Goal: Task Accomplishment & Management: Complete application form

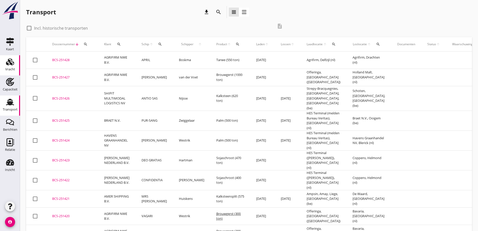
click at [9, 71] on div "Vracht" at bounding box center [10, 69] width 10 height 3
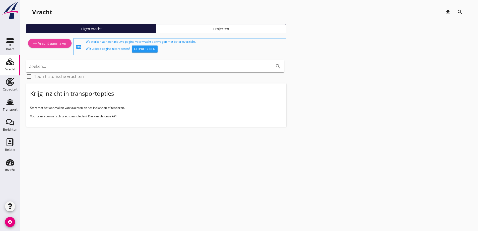
click at [54, 42] on div "add Vracht aanmaken" at bounding box center [49, 43] width 35 height 6
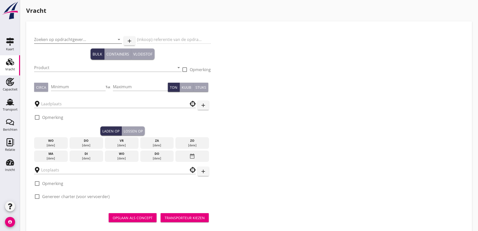
click at [45, 38] on input "Zoeken op opdrachtgever..." at bounding box center [71, 39] width 74 height 8
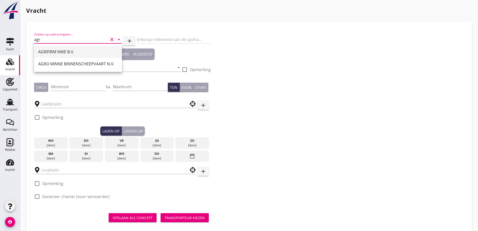
click at [88, 51] on div "AGRIFIRM NWE B.V." at bounding box center [78, 52] width 80 height 6
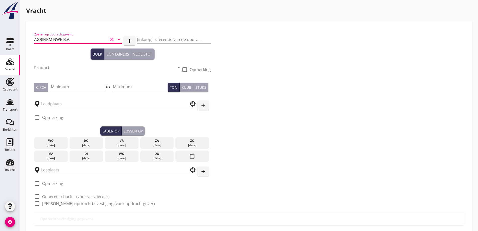
type input "AGRIFIRM NWE B.V."
click at [80, 66] on input "Product" at bounding box center [104, 67] width 141 height 8
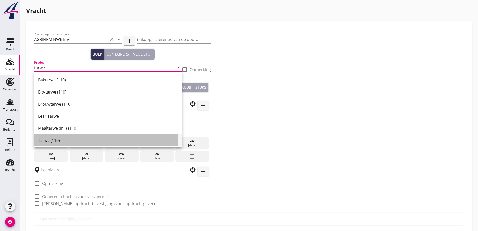
click at [50, 143] on div "Tarwe (110)" at bounding box center [108, 140] width 140 height 6
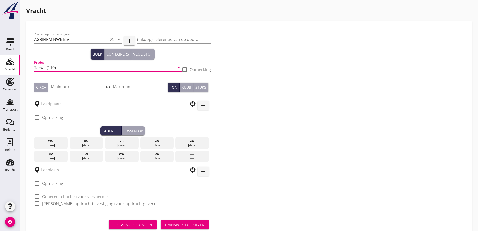
type input "Tarwe (110)"
click at [47, 84] on button "Circa" at bounding box center [41, 87] width 14 height 9
click at [56, 86] on input "Minimum" at bounding box center [78, 87] width 55 height 8
type input "500"
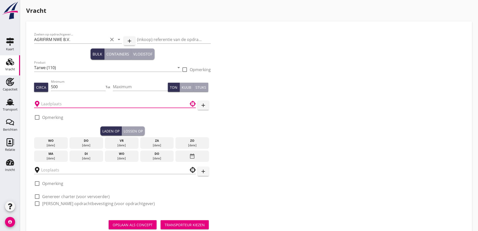
click at [78, 104] on input "text" at bounding box center [111, 104] width 141 height 8
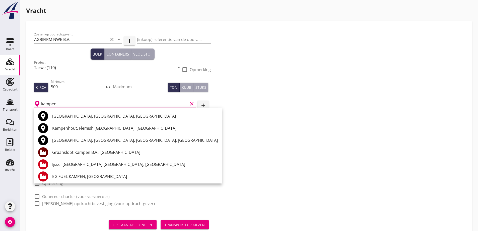
click at [101, 149] on div "Graansloot Kampen B.V., [GEOGRAPHIC_DATA]" at bounding box center [135, 152] width 166 height 12
type input "Graansloot Kampen B.V., [GEOGRAPHIC_DATA]"
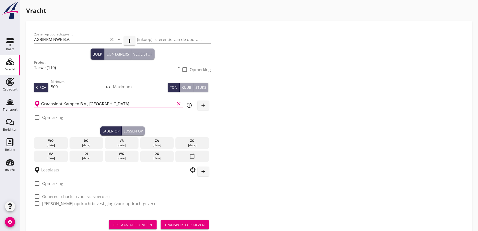
click at [87, 157] on div "[DATE]" at bounding box center [86, 158] width 31 height 5
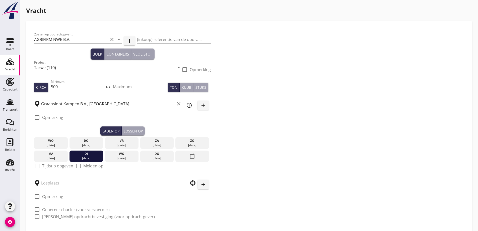
click at [49, 164] on label "Tijdstip opgeven" at bounding box center [57, 165] width 31 height 5
checkbox input "true"
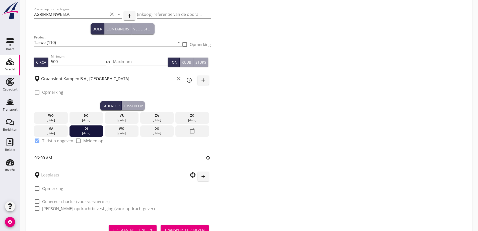
scroll to position [46, 0]
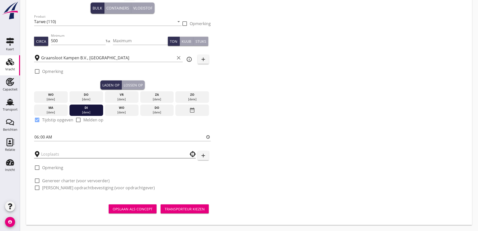
click at [58, 155] on input "text" at bounding box center [111, 154] width 141 height 8
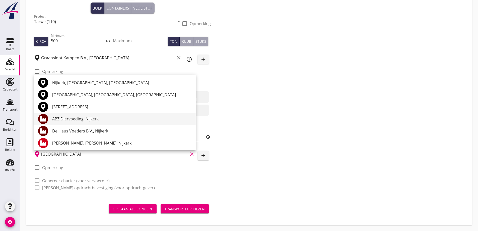
click at [100, 119] on div "ABZ Diervoeding, Nijkerk" at bounding box center [122, 119] width 140 height 6
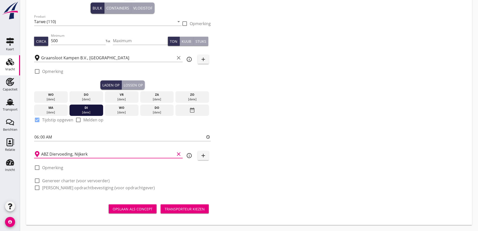
type input "ABZ Diervoeding, Nijkerk"
click at [60, 182] on label "Genereer charter (voor vervoerder)" at bounding box center [76, 180] width 68 height 5
checkbox input "true"
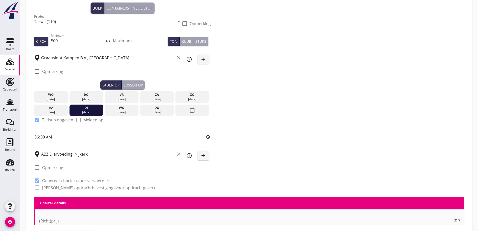
checkbox input "true"
click at [61, 186] on label "[PERSON_NAME] opdrachtbevestiging (voor opdrachtgever)" at bounding box center [98, 187] width 113 height 5
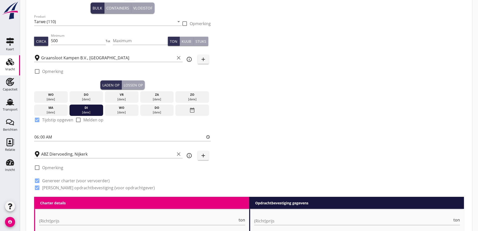
checkbox input "true"
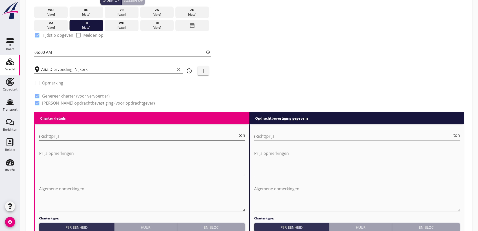
scroll to position [146, 0]
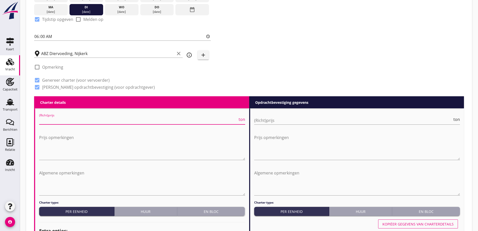
click at [88, 119] on input "(Richt)prijs" at bounding box center [138, 120] width 199 height 8
type input "2850"
click at [370, 120] on input "(Richt)prijs" at bounding box center [353, 120] width 199 height 8
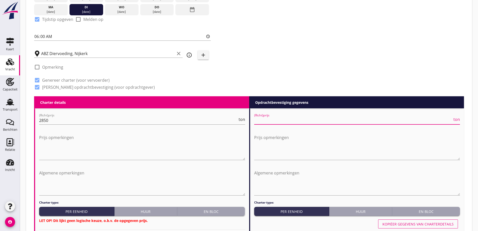
type input "6"
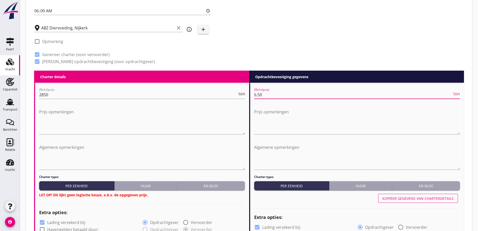
scroll to position [197, 0]
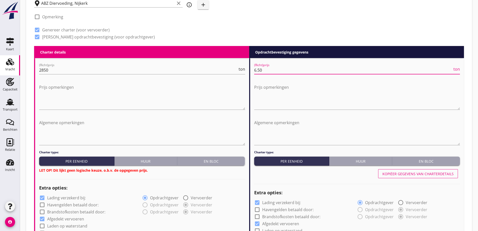
type input "6.50"
click at [235, 160] on div "En bloc" at bounding box center [211, 160] width 64 height 5
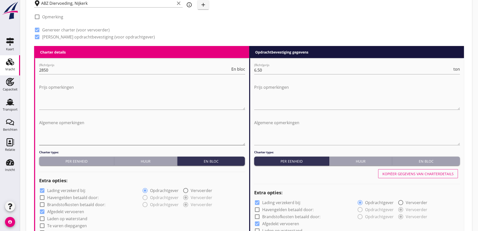
click at [79, 127] on textarea "Algemene opmerkingen" at bounding box center [142, 131] width 206 height 26
drag, startPoint x: 115, startPoint y: 122, endPoint x: 27, endPoint y: 108, distance: 88.7
click at [27, 108] on div "Zoeken op opdrachtgever... AGRIFIRM NWE B.V. clear arrow_drop_down add (inkoop)…" at bounding box center [249, 228] width 446 height 807
type textarea "Schip 1ste beurt laden 06.00 uur"
click at [300, 122] on textarea "Algemene opmerkingen" at bounding box center [357, 131] width 206 height 26
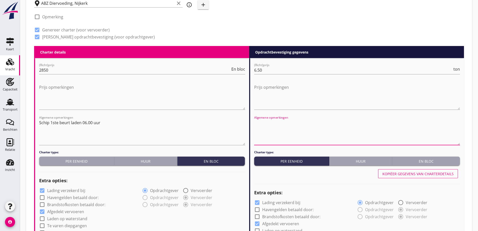
paste textarea "Schip 1ste beurt laden 06.00 uur"
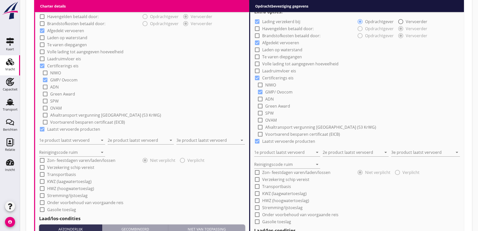
scroll to position [397, 0]
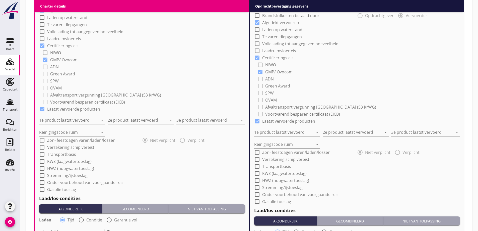
type textarea "Schip 1ste beurt laden 06.00 uur"
click at [58, 119] on input "1e product laatst vervoerd" at bounding box center [68, 120] width 59 height 8
click at [56, 132] on div "Raapschroot (1720)" at bounding box center [72, 132] width 58 height 6
type input "Raapschroot (1720)"
click at [138, 121] on input "2e product laatst vervoerd" at bounding box center [137, 120] width 59 height 8
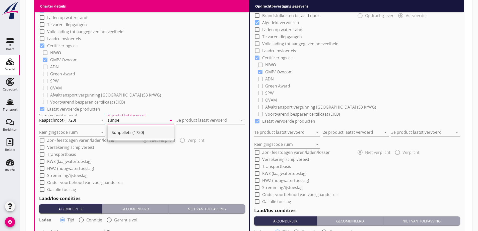
click at [134, 133] on div "Sunpellets (1720)" at bounding box center [141, 132] width 58 height 6
type input "Sunpellets (1720)"
click at [225, 114] on div "3e product laatst vervoerd arrow_drop_down" at bounding box center [210, 118] width 69 height 11
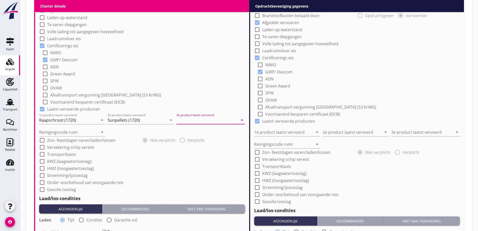
click at [220, 122] on input "3e product laatst vervoerd" at bounding box center [206, 120] width 61 height 8
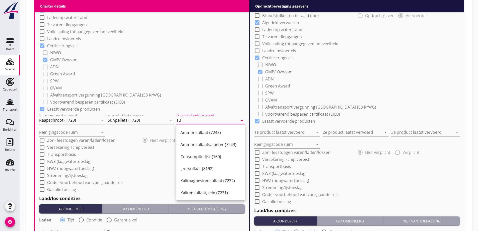
type input "s"
click at [145, 120] on input "Sunpellets (1720)" at bounding box center [137, 120] width 59 height 8
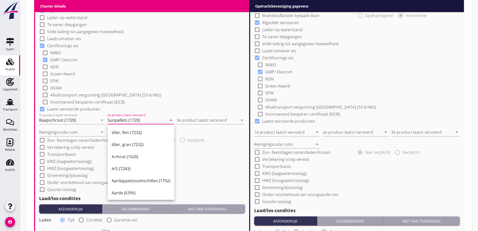
paste input "Raapschroot"
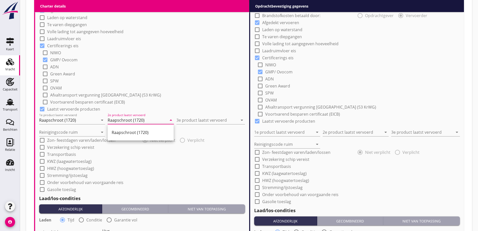
drag, startPoint x: 146, startPoint y: 129, endPoint x: 171, endPoint y: 123, distance: 26.1
click at [146, 129] on div "Raapschroot (1720)" at bounding box center [141, 132] width 58 height 12
type input "Raapschroot (1720)"
click at [184, 119] on input "3e product laatst vervoerd" at bounding box center [206, 120] width 61 height 8
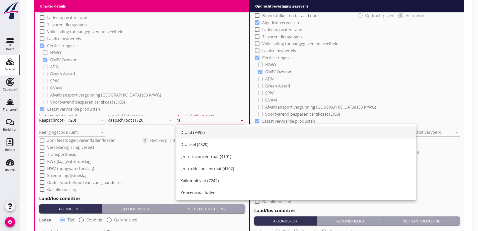
type input "r"
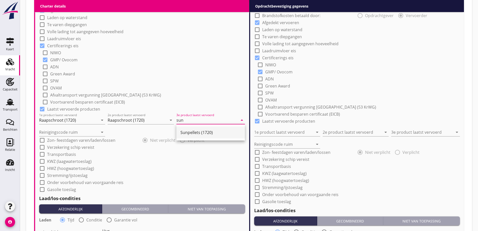
click at [226, 132] on div "Sunpellets (1720)" at bounding box center [210, 132] width 60 height 6
type input "Sunpellets (1720)"
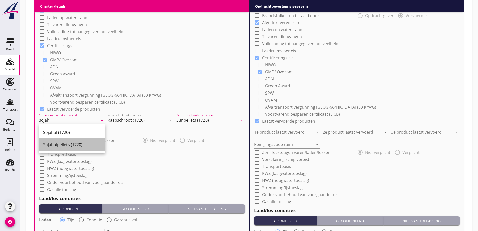
click at [63, 143] on div "Sojahulpellets (1720)" at bounding box center [72, 144] width 58 height 6
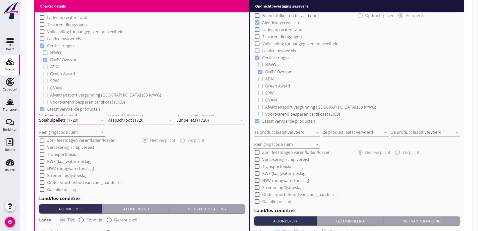
type input "Sojahulpellets (1720)"
click at [63, 129] on input "Reinigingscode ruim" at bounding box center [68, 132] width 59 height 8
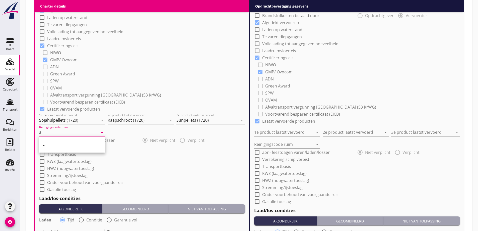
click at [67, 143] on div "a" at bounding box center [72, 144] width 58 height 6
type input "a"
click at [106, 152] on div "check_box_outline_blank Transportbasis" at bounding box center [142, 153] width 206 height 7
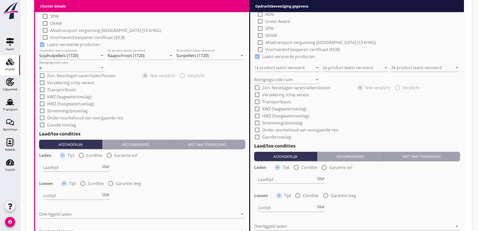
scroll to position [473, 0]
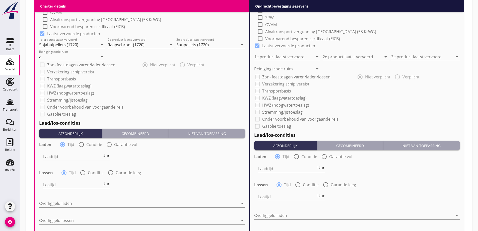
click at [92, 141] on div "Laden radio_button_checked Tijd radio_button_unchecked Conditie radio_button_un…" at bounding box center [142, 143] width 206 height 7
click at [90, 145] on label "Conditie" at bounding box center [94, 144] width 16 height 5
radio input "false"
radio input "true"
click at [98, 170] on label "Conditie" at bounding box center [96, 172] width 16 height 5
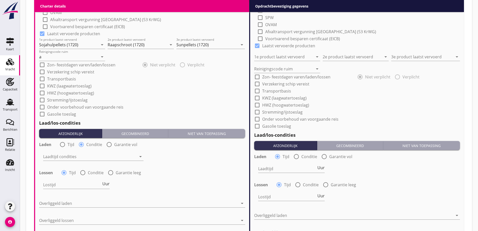
radio input "false"
radio input "true"
click at [97, 157] on div at bounding box center [89, 156] width 93 height 8
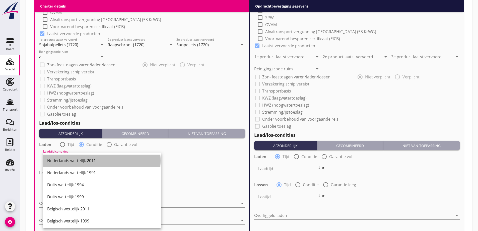
click at [92, 161] on div "Nederlands wettelijk 2011" at bounding box center [102, 160] width 110 height 6
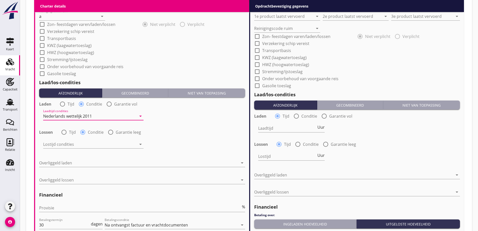
scroll to position [523, 0]
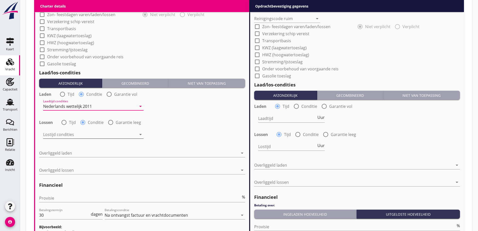
click at [90, 135] on div at bounding box center [89, 134] width 93 height 8
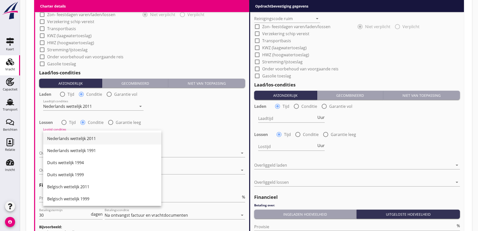
click at [87, 140] on div "Nederlands wettelijk 2011" at bounding box center [102, 138] width 110 height 6
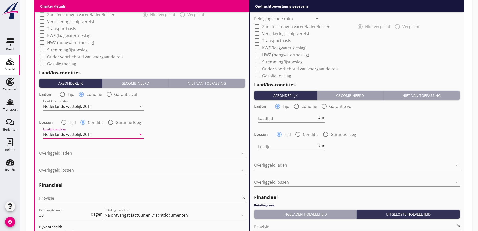
click at [90, 149] on div "Overliggeld laden arrow_drop_down" at bounding box center [142, 154] width 206 height 16
click at [88, 152] on div at bounding box center [138, 153] width 199 height 8
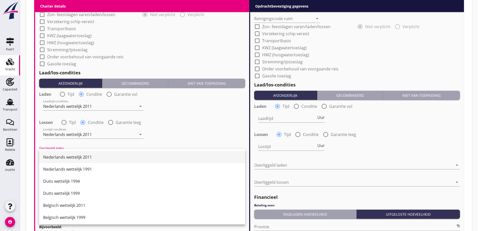
click at [79, 155] on div "Nederlands wettelijk 2011" at bounding box center [142, 157] width 198 height 6
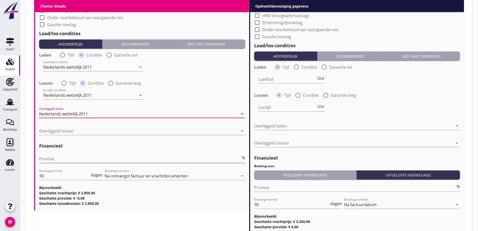
scroll to position [573, 0]
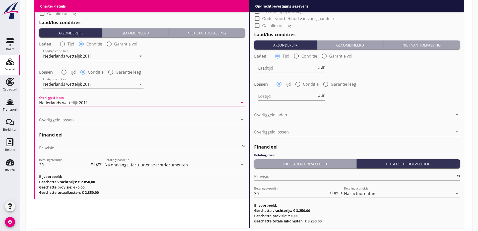
click at [71, 122] on div at bounding box center [138, 120] width 199 height 8
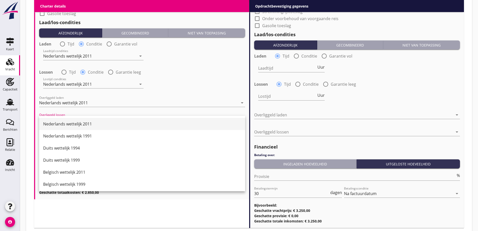
click at [73, 127] on div "Nederlands wettelijk 2011" at bounding box center [142, 124] width 198 height 12
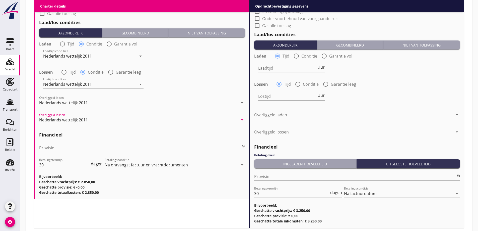
click at [70, 144] on div "Provisie %" at bounding box center [142, 149] width 206 height 16
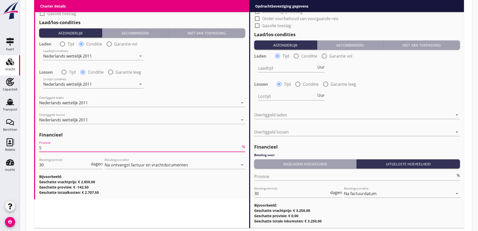
type input "5"
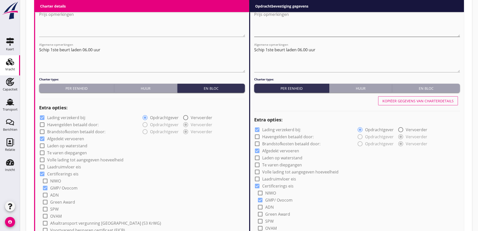
scroll to position [222, 0]
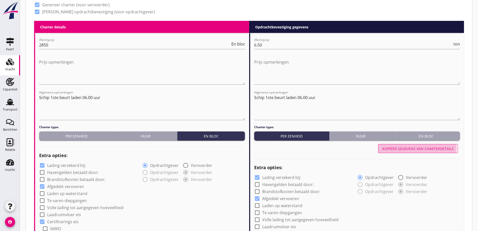
click at [433, 151] on button "Kopiëer gegevens van charterdetails" at bounding box center [418, 148] width 80 height 9
type input "Sojahulpellets (1720)"
type input "Raapschroot (1720)"
type input "Sunpellets (1720)"
type input "a"
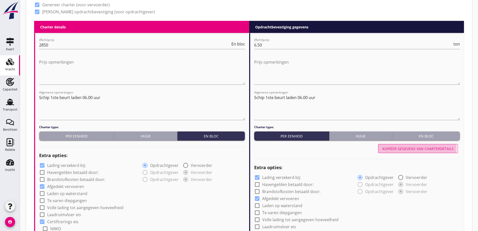
radio input "false"
radio input "true"
radio input "false"
radio input "true"
click at [435, 147] on div "Kopiëer gegevens van charterdetails" at bounding box center [417, 148] width 71 height 5
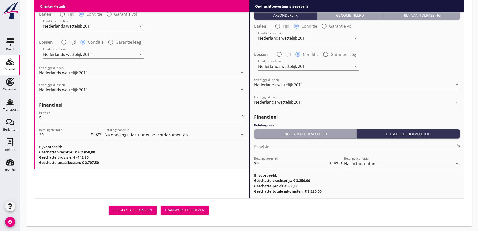
scroll to position [604, 0]
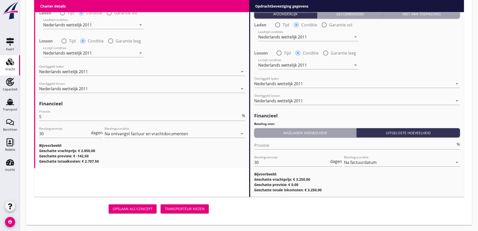
click at [191, 209] on div "Transporteur kiezen" at bounding box center [185, 208] width 40 height 5
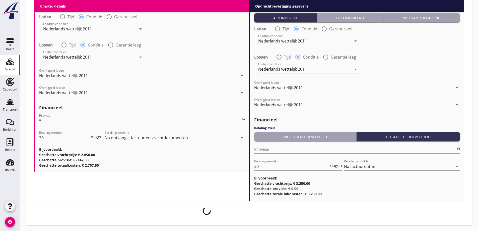
scroll to position [600, 0]
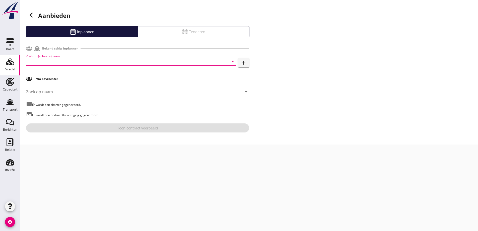
click at [72, 61] on input "Zoek op (scheeps)naam" at bounding box center [124, 61] width 196 height 8
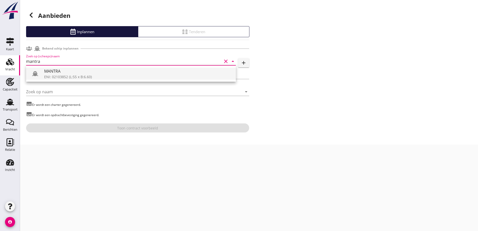
click at [73, 74] on div "ENI: 02103852 (L:55 x B:6.60)" at bounding box center [138, 76] width 188 height 5
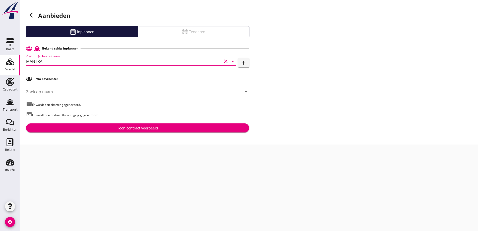
type input "MANTRA"
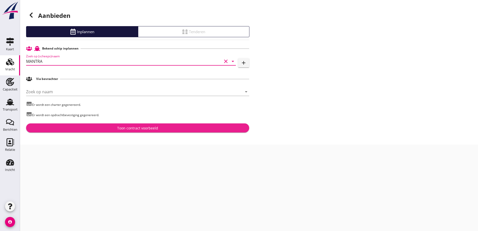
click at [96, 128] on div "Toon contract voorbeeld" at bounding box center [137, 127] width 215 height 5
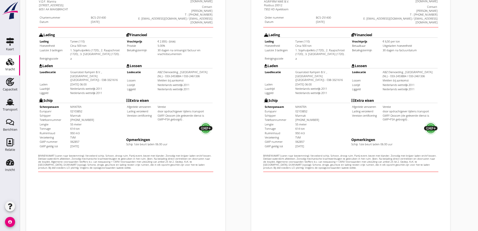
scroll to position [141, 0]
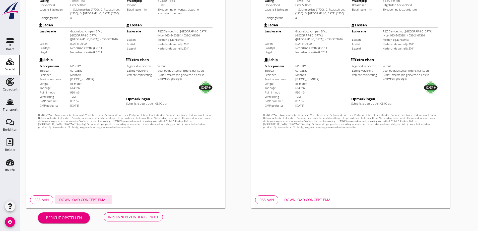
drag, startPoint x: 92, startPoint y: 200, endPoint x: 96, endPoint y: 200, distance: 4.6
click at [92, 200] on div "Download concept email" at bounding box center [83, 199] width 49 height 5
click at [320, 199] on div "Download concept email" at bounding box center [308, 199] width 49 height 5
click at [303, 201] on div "Download concept email" at bounding box center [308, 199] width 49 height 5
click at [144, 216] on div "Inplannen zonder bericht" at bounding box center [133, 216] width 51 height 5
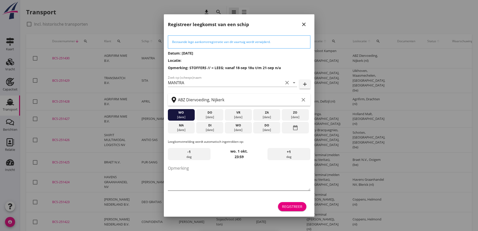
click at [217, 168] on textarea "Opmerking" at bounding box center [239, 177] width 143 height 26
type textarea "STOFFERS"
click at [300, 207] on div "Registreer" at bounding box center [292, 206] width 20 height 5
click at [264, 128] on div "[DATE]" at bounding box center [266, 129] width 25 height 5
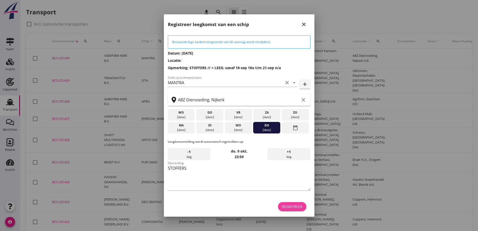
click at [284, 208] on div "Registreer" at bounding box center [292, 206] width 20 height 5
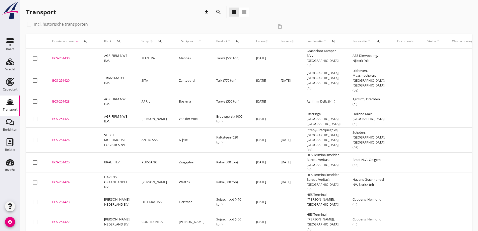
click at [54, 58] on div "BCS-251430" at bounding box center [72, 58] width 40 height 5
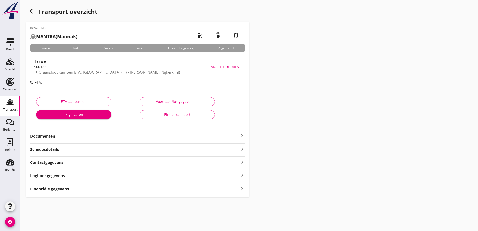
click at [75, 135] on strong "Documenten" at bounding box center [134, 136] width 209 height 6
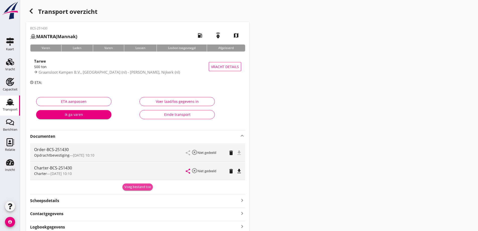
click at [146, 186] on div "Voeg bestand toe" at bounding box center [137, 186] width 26 height 5
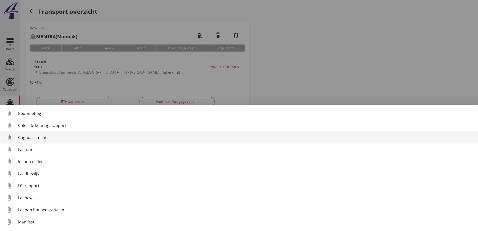
click at [45, 139] on div "Cognossement" at bounding box center [246, 137] width 456 height 6
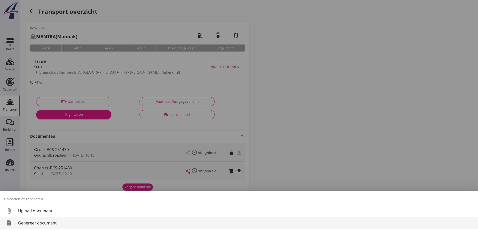
click at [37, 225] on div "Genereer document" at bounding box center [246, 223] width 456 height 6
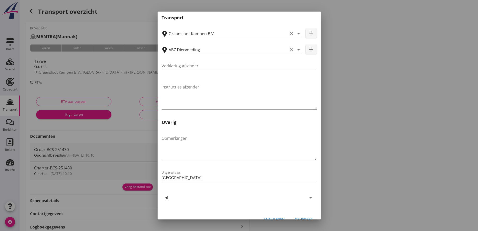
scroll to position [150, 0]
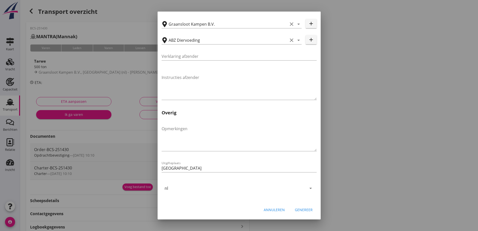
click at [299, 209] on div "Genereer" at bounding box center [304, 209] width 18 height 5
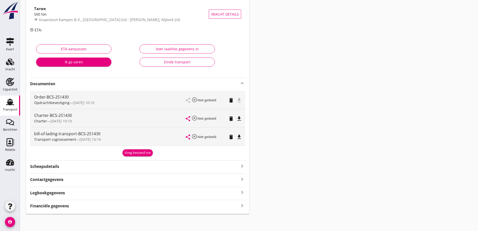
scroll to position [53, 0]
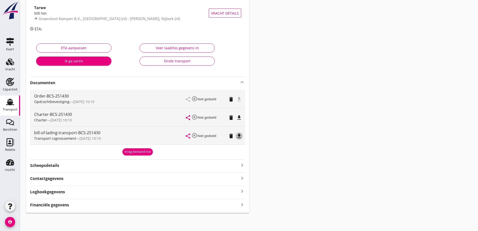
click at [238, 138] on icon "file_download" at bounding box center [239, 136] width 6 height 6
click at [86, 205] on div "Financiële gegevens keyboard_arrow_right" at bounding box center [137, 204] width 215 height 7
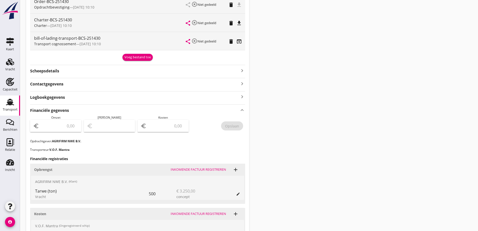
scroll to position [204, 0]
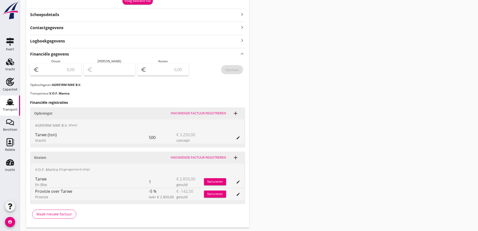
click at [69, 66] on input "number" at bounding box center [59, 70] width 38 height 8
type input "2"
type input "3250"
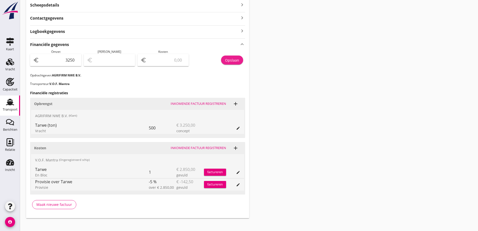
scroll to position [219, 0]
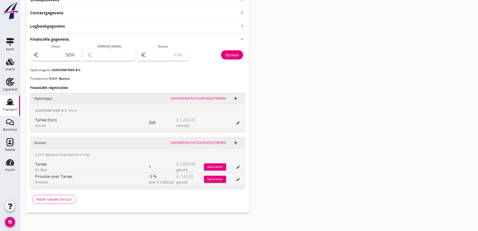
click at [155, 59] on div "euro" at bounding box center [163, 55] width 51 height 12
type input "3248.00"
type input "2"
type input "3223.00"
type input "27"
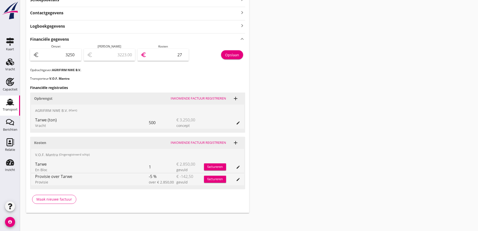
type input "2980.00"
type input "270"
type input "543.00"
type input "2707"
type input "542.50"
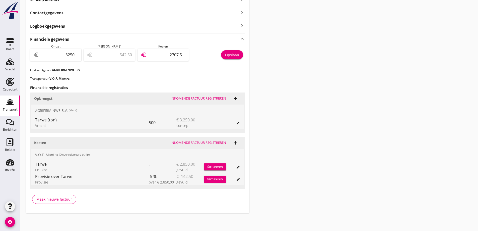
type input "2707.5"
click at [276, 92] on div "Transport overzicht BCS-251430 MANTRA (Mannak) local_gas_station emergency_shar…" at bounding box center [249, -1] width 458 height 437
click at [149, 80] on p "Transporteur: V.O.F. Mantra" at bounding box center [137, 78] width 215 height 5
click at [229, 57] on div "Opslaan" at bounding box center [232, 54] width 14 height 5
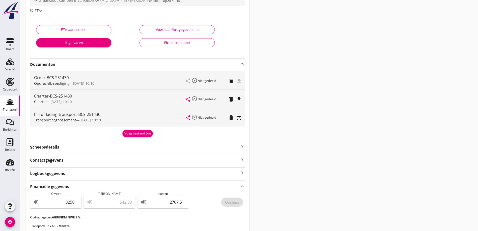
scroll to position [0, 0]
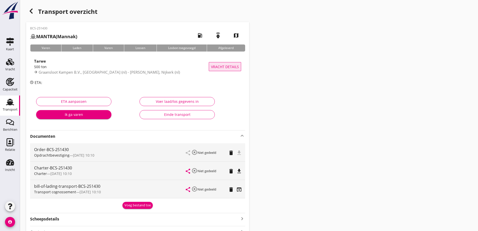
click at [218, 68] on span "Vracht details" at bounding box center [225, 66] width 28 height 5
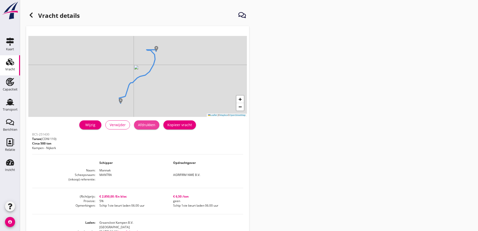
click at [145, 124] on div "Afdrukken" at bounding box center [146, 124] width 17 height 5
